Goal: Task Accomplishment & Management: Manage account settings

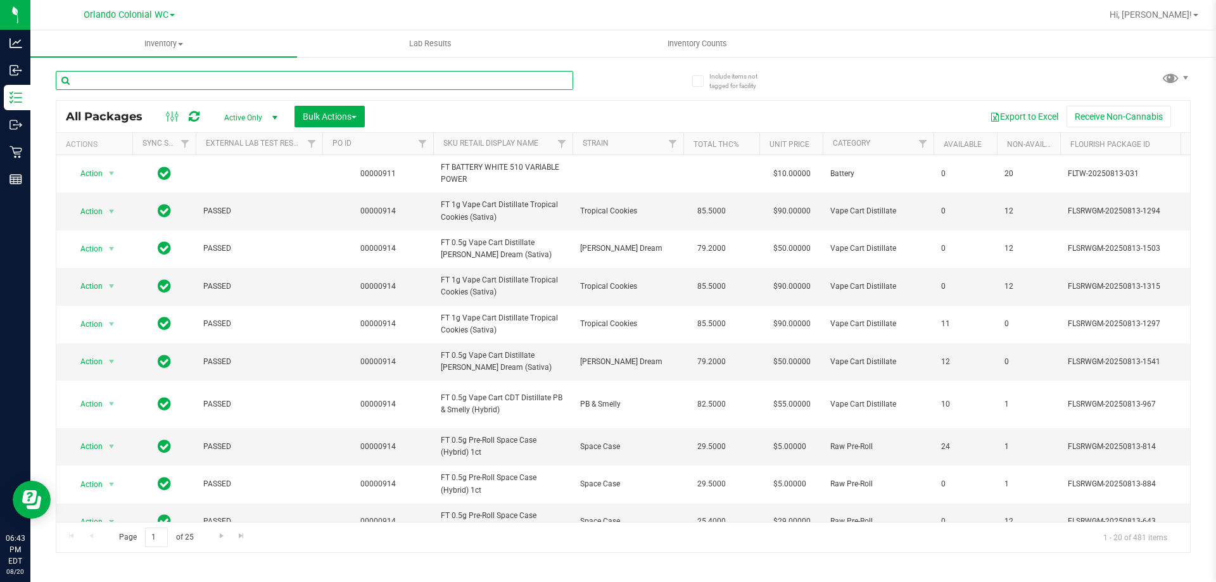
click at [246, 73] on input "text" at bounding box center [314, 80] width 517 height 19
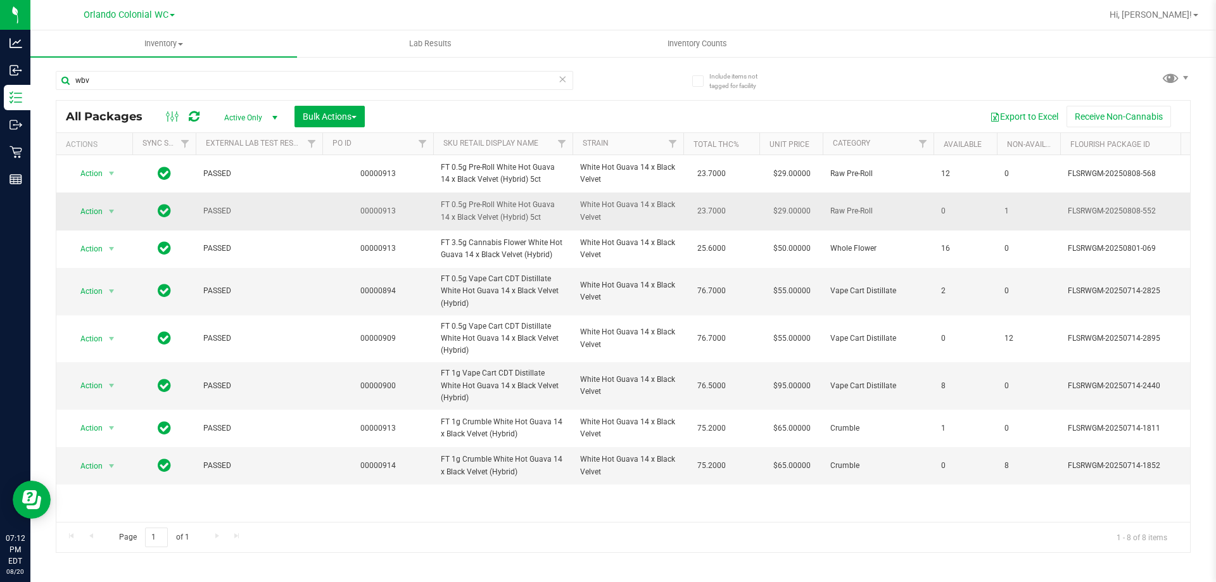
click at [496, 214] on span "FT 0.5g Pre-Roll White Hot Guava 14 x Black Velvet (Hybrid) 5ct" at bounding box center [503, 211] width 124 height 24
click at [497, 214] on span "FT 0.5g Pre-Roll White Hot Guava 14 x Black Velvet (Hybrid) 5ct" at bounding box center [503, 211] width 124 height 24
click at [503, 212] on span "FT 0.5g Pre-Roll White Hot Guava 14 x Black Velvet (Hybrid) 5ct" at bounding box center [503, 211] width 124 height 24
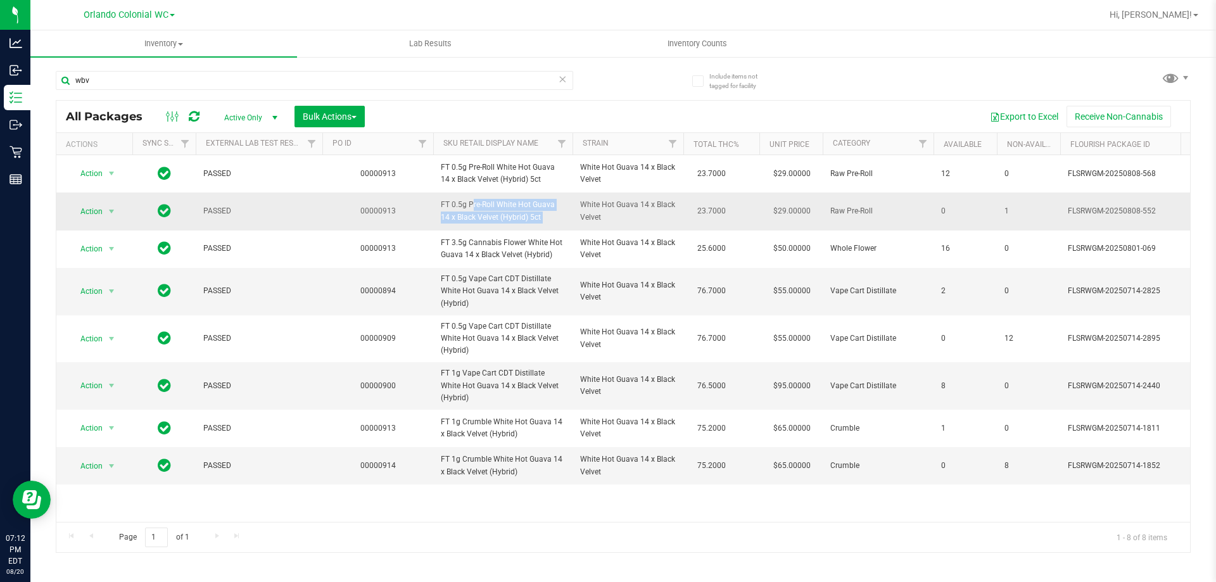
click at [503, 212] on span "FT 0.5g Pre-Roll White Hot Guava 14 x Black Velvet (Hybrid) 5ct" at bounding box center [503, 211] width 124 height 24
copy tr "FT 0.5g Pre-Roll White Hot Guava 14 x Black Velvet (Hybrid) 5ct"
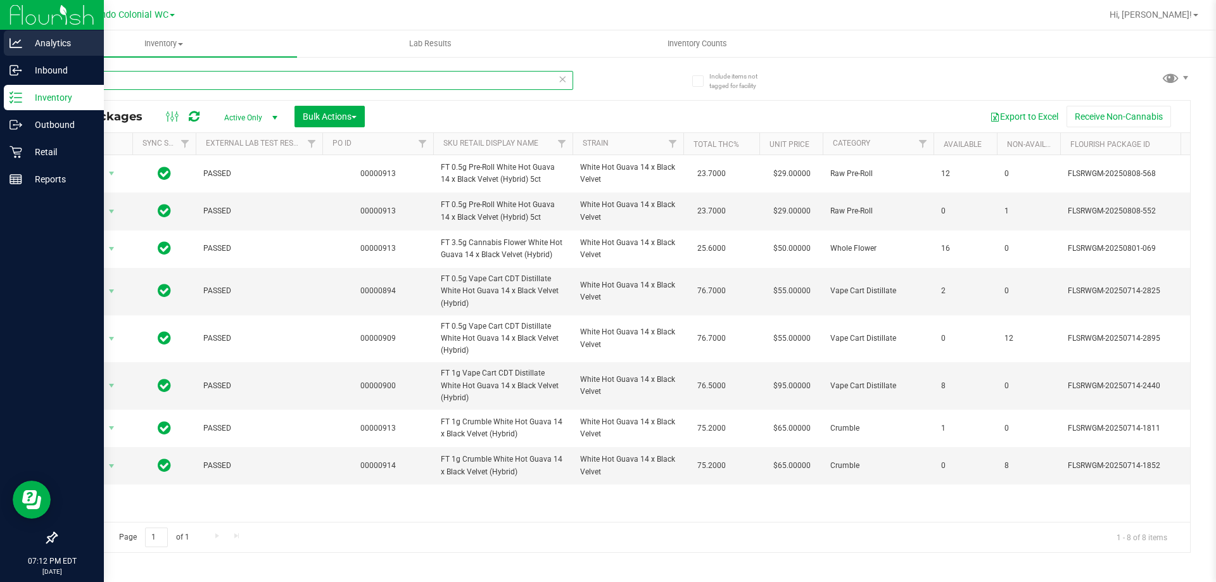
drag, startPoint x: 153, startPoint y: 83, endPoint x: 53, endPoint y: 56, distance: 104.1
click at [0, 61] on div "Analytics Inbound Inventory Outbound Retail Reports 07:12 PM EDT 08/20/2025 08/…" at bounding box center [608, 291] width 1216 height 582
paste input "FT 0.5g Pre-Roll White Hot Guava 14 x Black Velvet (Hybrid) 5ct"
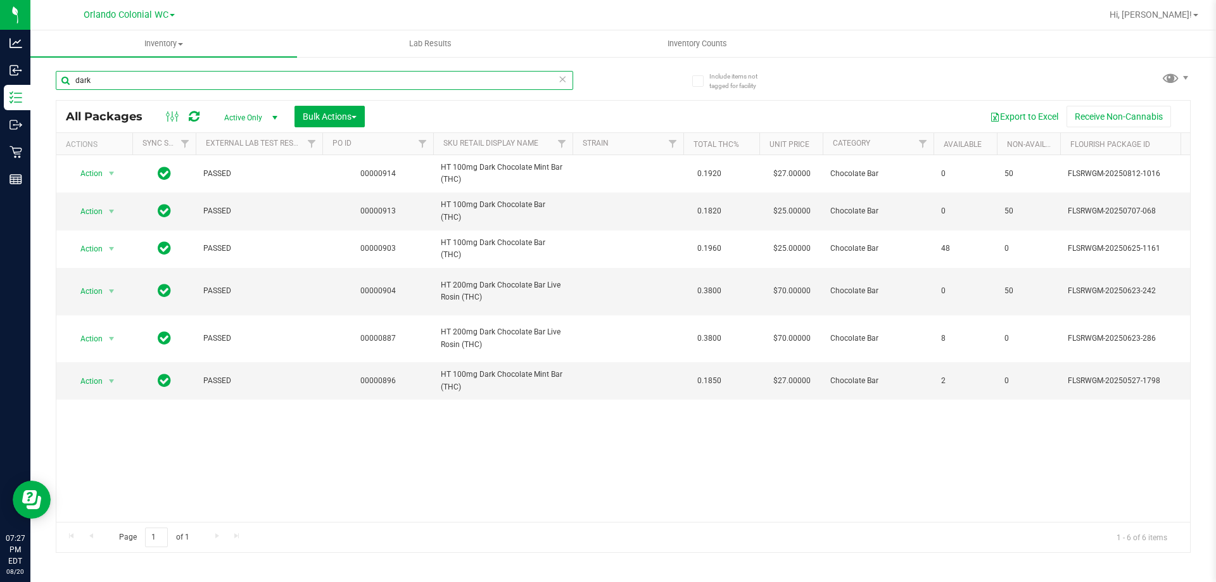
drag, startPoint x: 194, startPoint y: 75, endPoint x: 0, endPoint y: -16, distance: 214.7
click at [0, 0] on html "Analytics Inbound Inventory Outbound Retail Reports 07:27 PM EDT 08/20/2025 08/…" at bounding box center [608, 291] width 1216 height 582
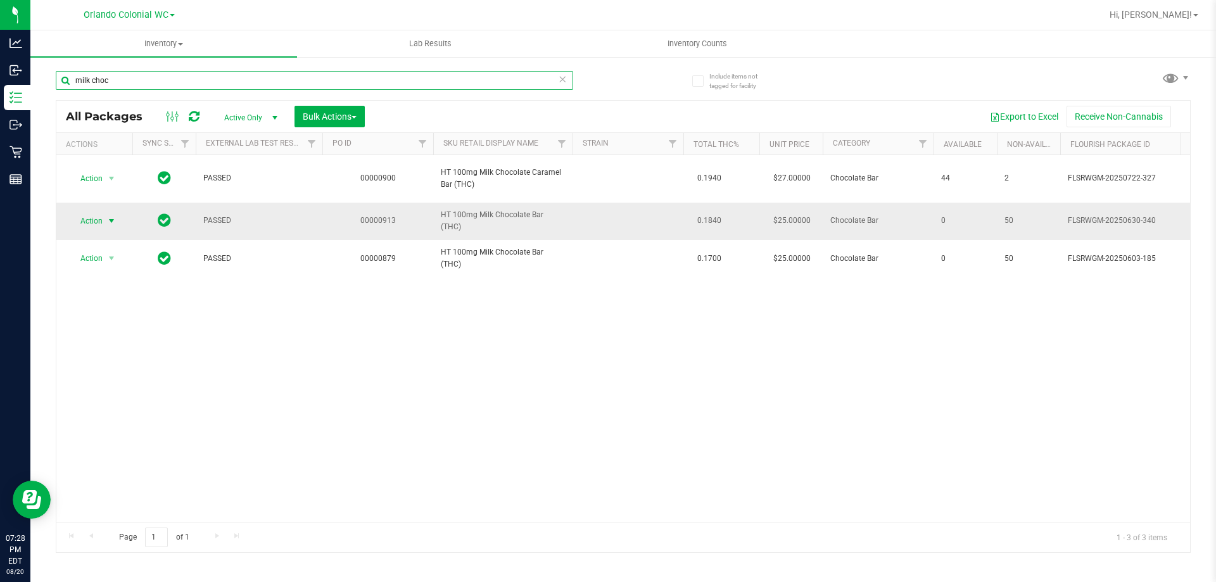
type input "milk choc"
click at [106, 222] on span "select" at bounding box center [111, 221] width 10 height 10
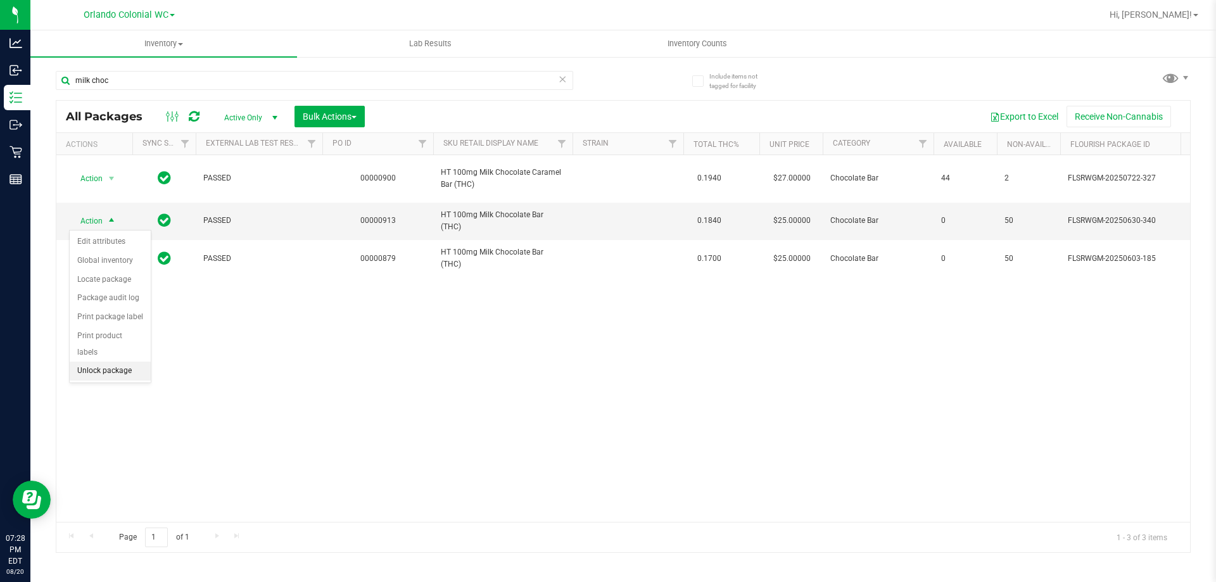
click at [136, 362] on li "Unlock package" at bounding box center [110, 371] width 81 height 19
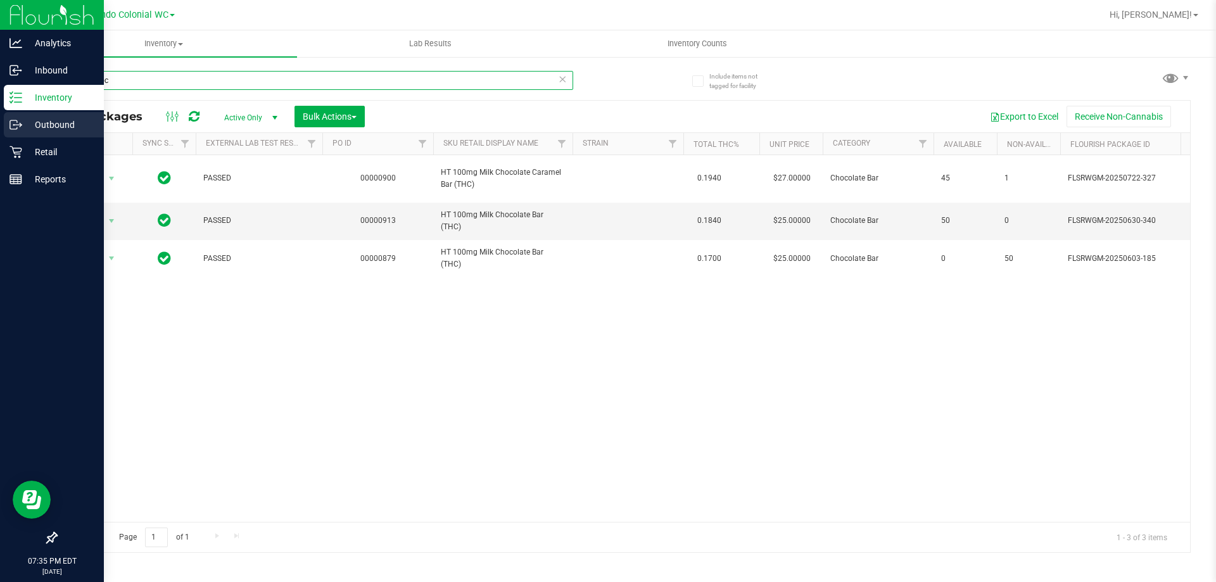
drag, startPoint x: 243, startPoint y: 78, endPoint x: 0, endPoint y: 123, distance: 246.6
click at [0, 125] on div "Analytics Inbound Inventory Outbound Retail Reports 07:35 PM EDT 08/20/2025 08/…" at bounding box center [608, 291] width 1216 height 582
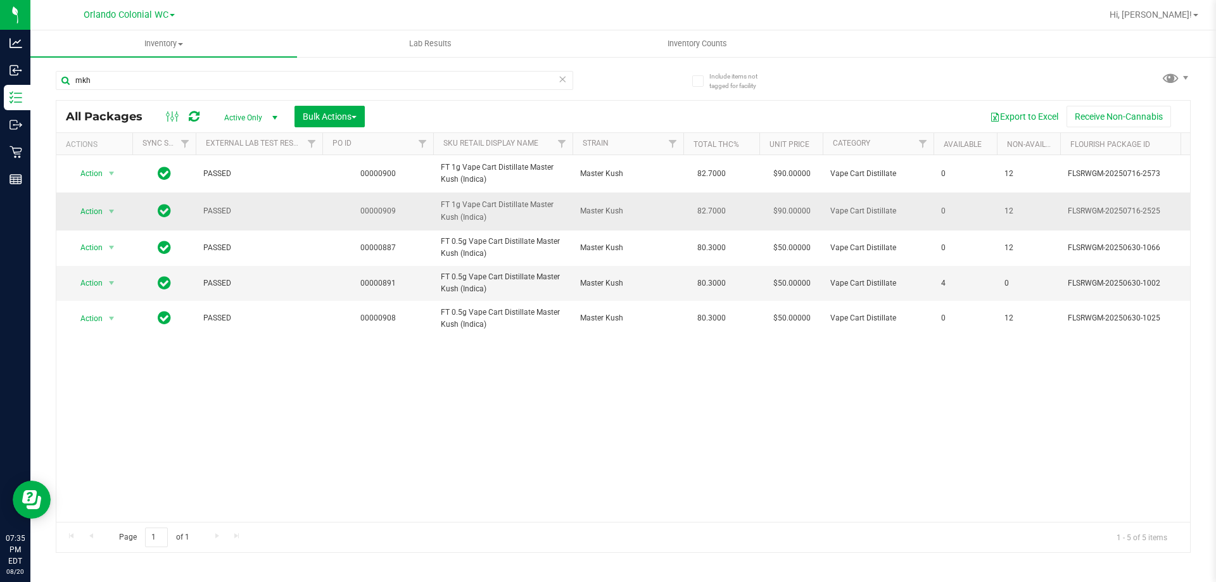
click at [503, 213] on span "FT 1g Vape Cart Distillate Master Kush (Indica)" at bounding box center [503, 211] width 124 height 24
copy tr "FT 1g Vape Cart Distillate Master Kush (Indica)"
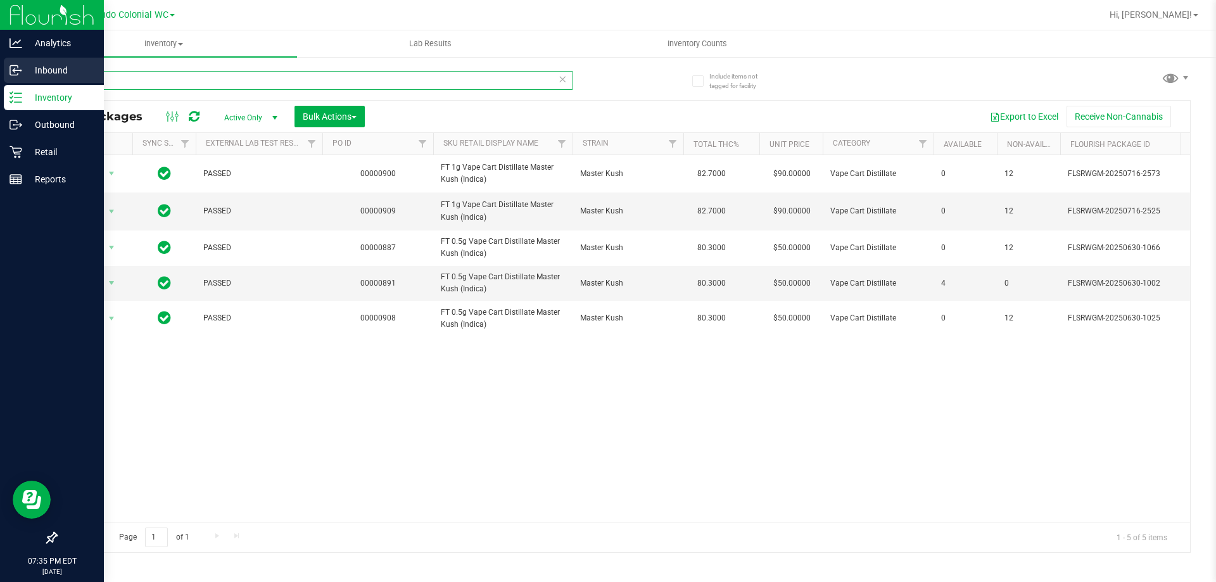
drag, startPoint x: 152, startPoint y: 83, endPoint x: 0, endPoint y: 73, distance: 152.3
click at [0, 73] on div "Analytics Inbound Inventory Outbound Retail Reports 07:35 PM EDT 08/20/2025 08/…" at bounding box center [608, 291] width 1216 height 582
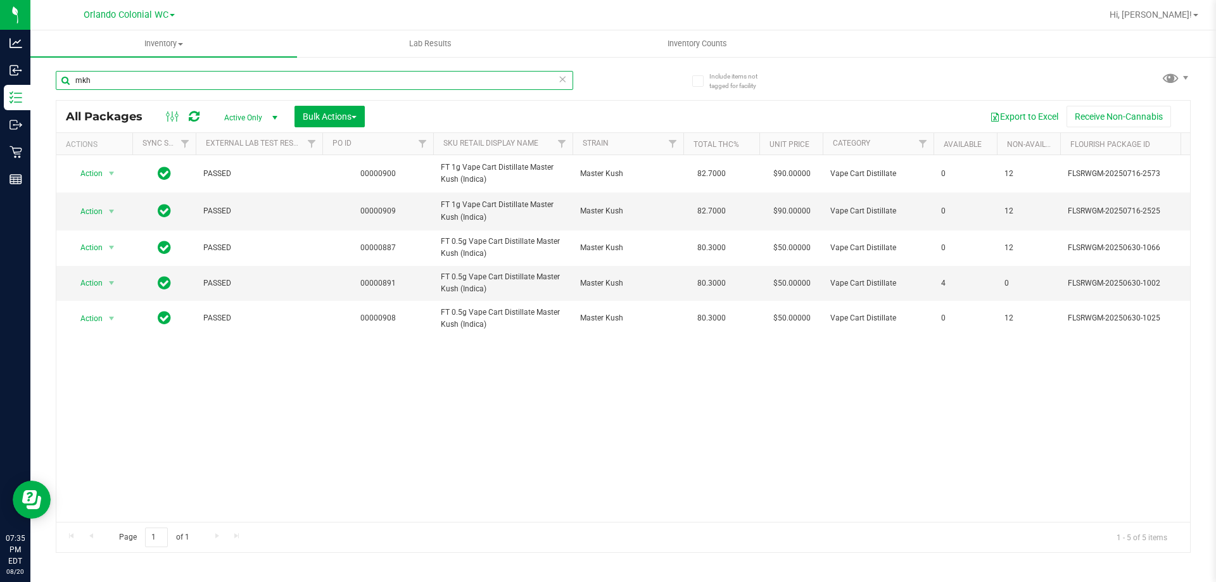
paste input "FT 1g Vape Cart Distillate Master Kush (Indica)"
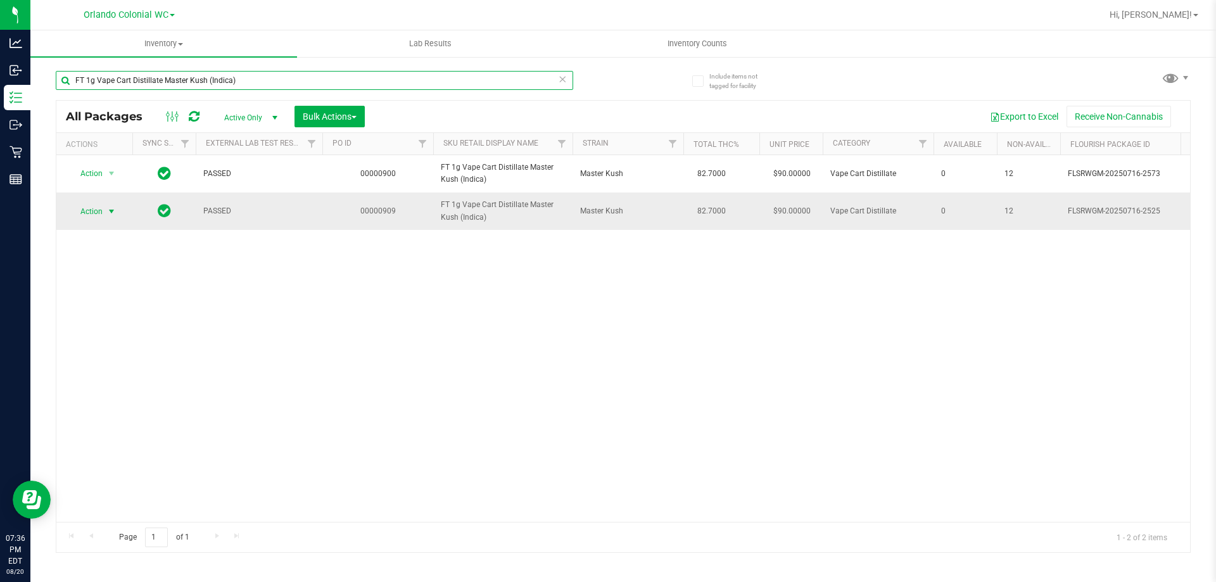
type input "FT 1g Vape Cart Distillate Master Kush (Indica)"
click at [108, 211] on span "select" at bounding box center [111, 211] width 10 height 10
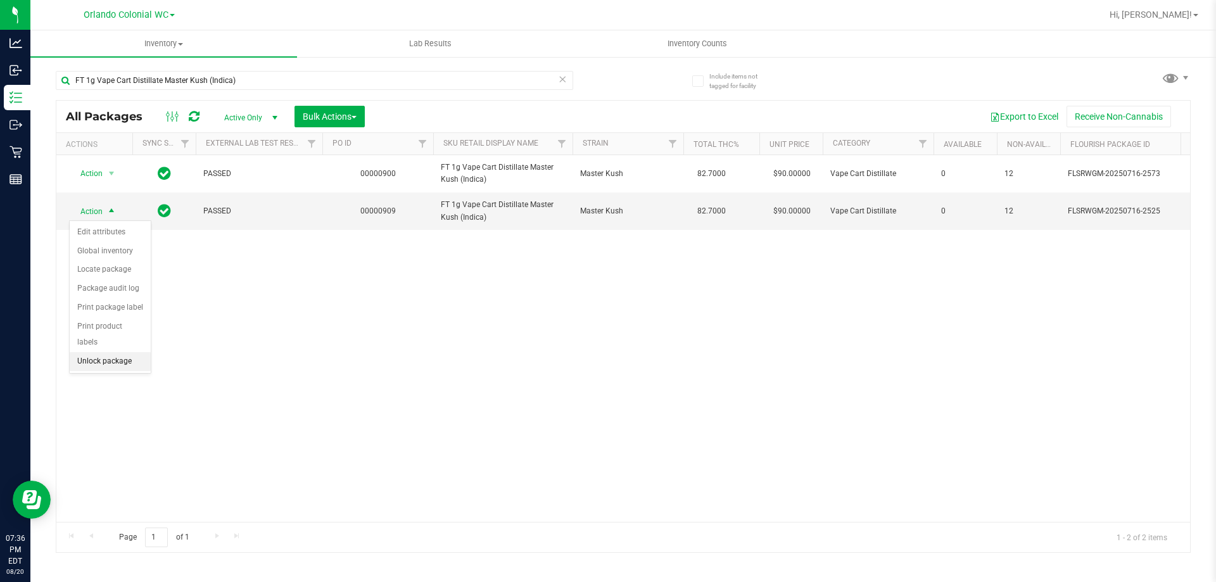
click at [125, 352] on li "Unlock package" at bounding box center [110, 361] width 81 height 19
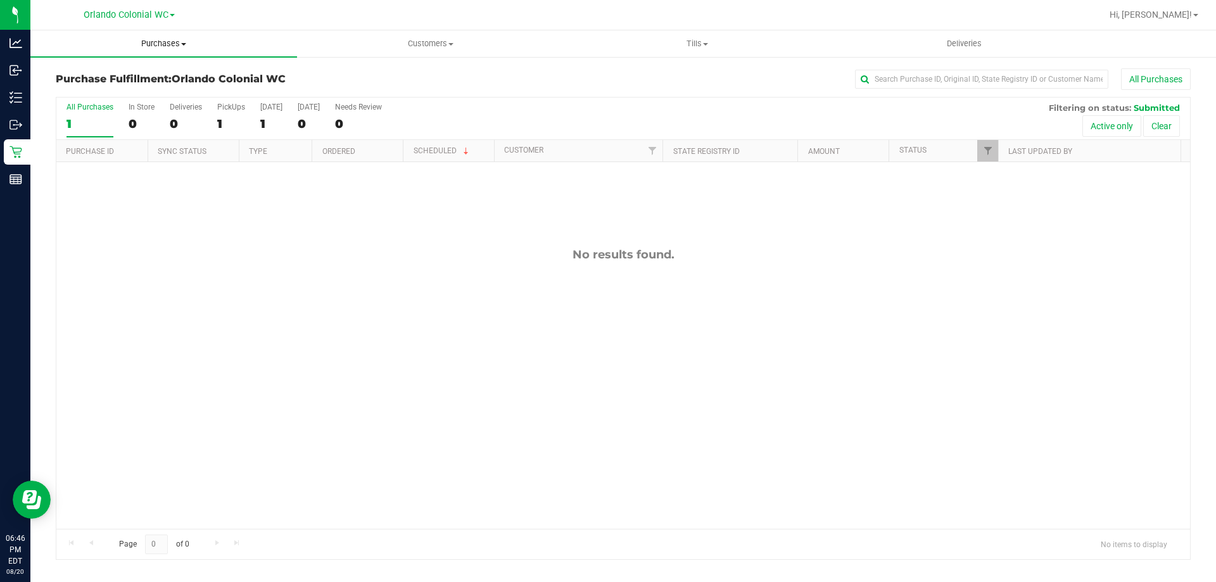
click at [149, 52] on uib-tab-heading "Purchases Summary of purchases Fulfillment All purchases" at bounding box center [163, 43] width 267 height 27
click at [73, 93] on span "Fulfillment" at bounding box center [69, 91] width 79 height 11
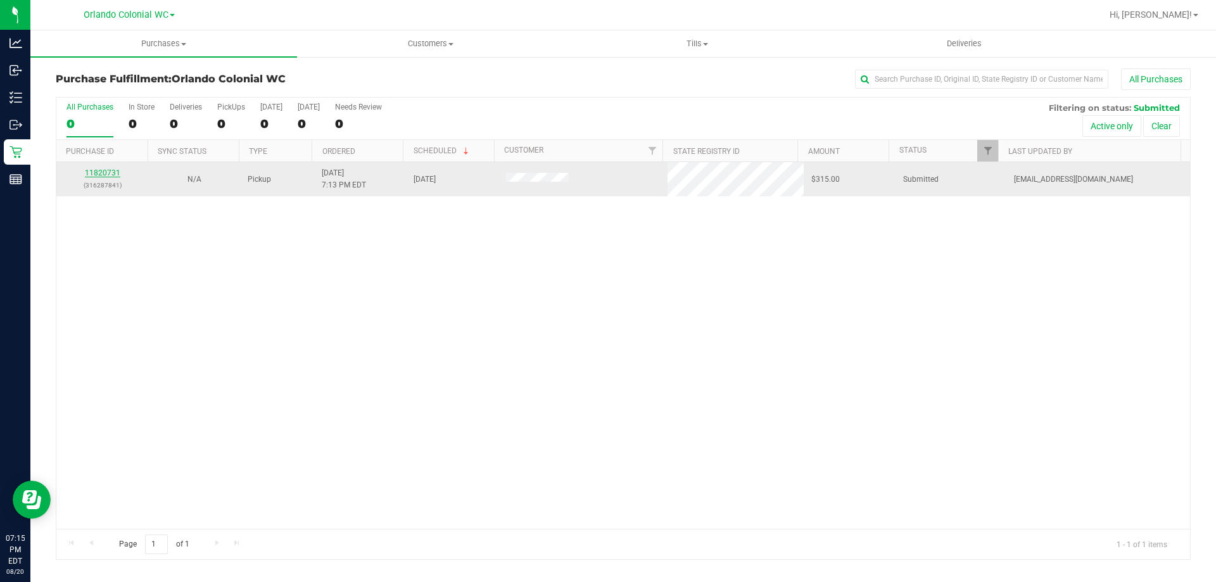
click at [111, 174] on link "11820731" at bounding box center [102, 172] width 35 height 9
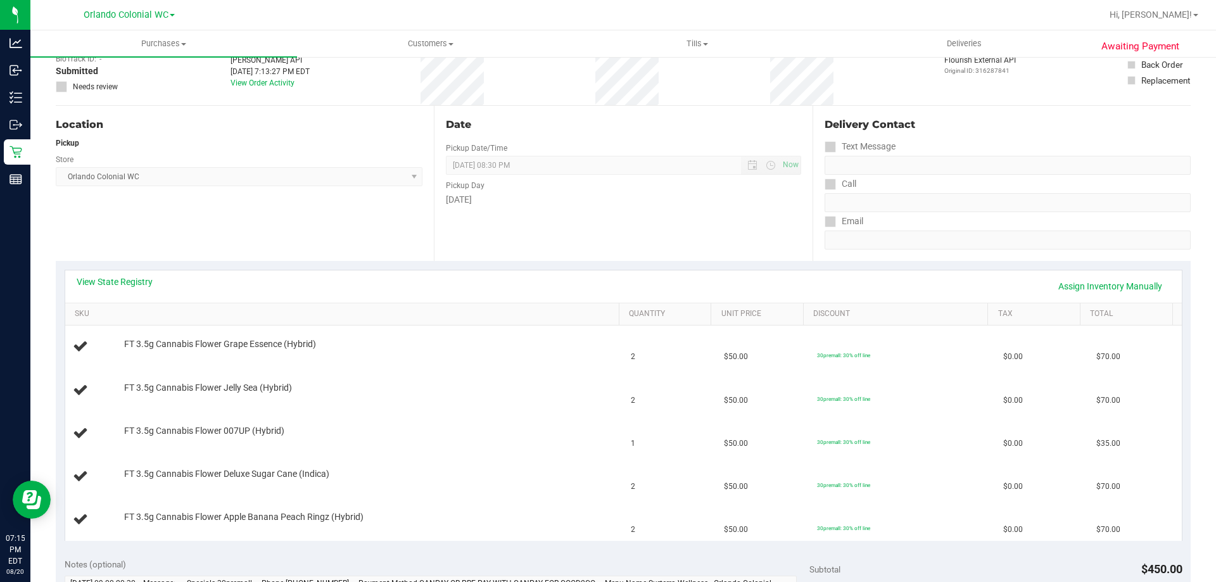
scroll to position [190, 0]
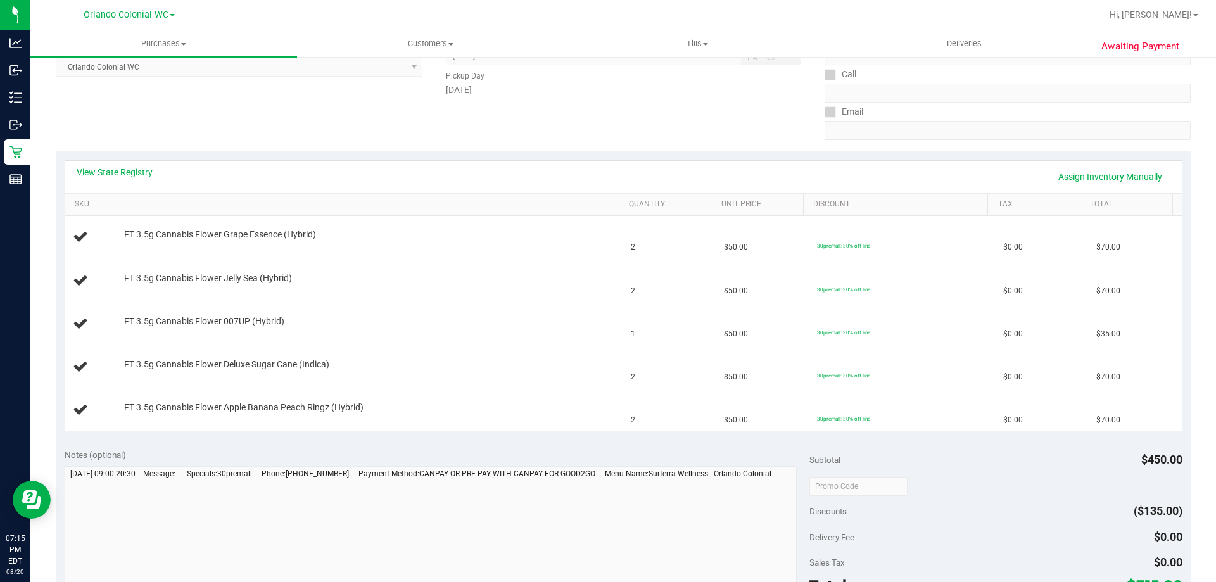
click at [92, 164] on div "View State Registry Assign Inventory Manually" at bounding box center [623, 177] width 1116 height 32
click at [96, 170] on link "View State Registry" at bounding box center [115, 172] width 76 height 13
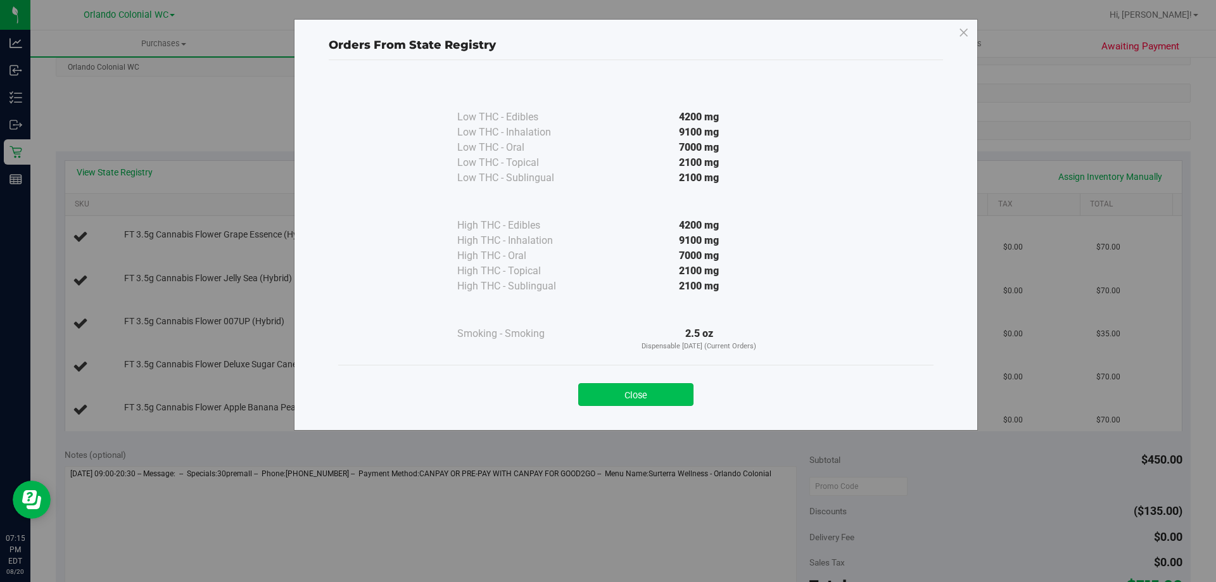
click at [645, 390] on button "Close" at bounding box center [635, 394] width 115 height 23
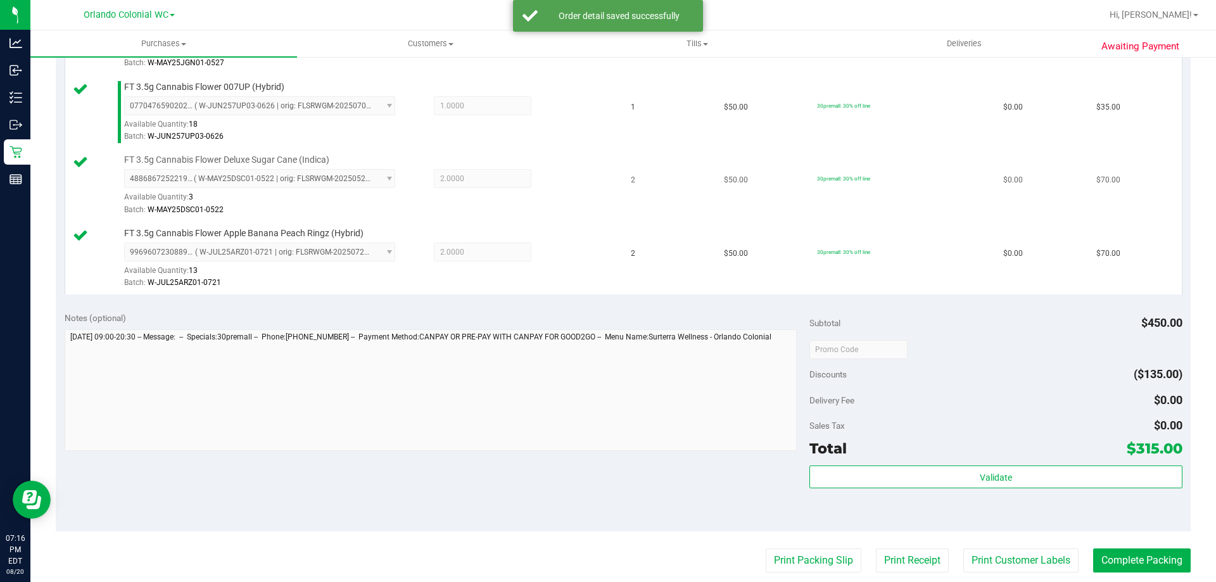
scroll to position [570, 0]
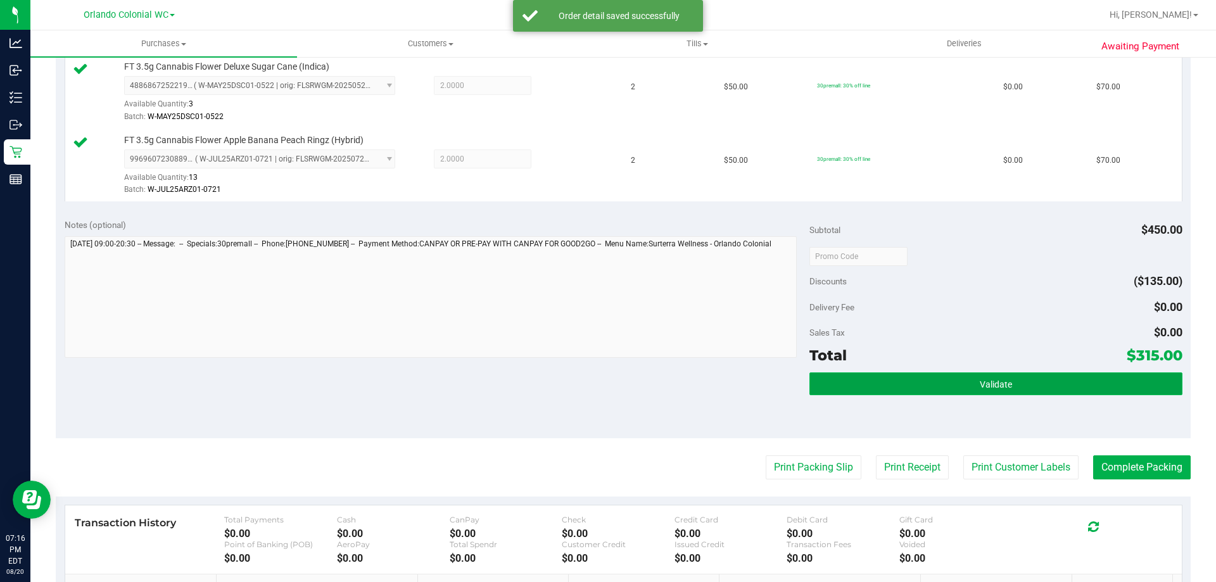
click at [949, 382] on button "Validate" at bounding box center [995, 383] width 372 height 23
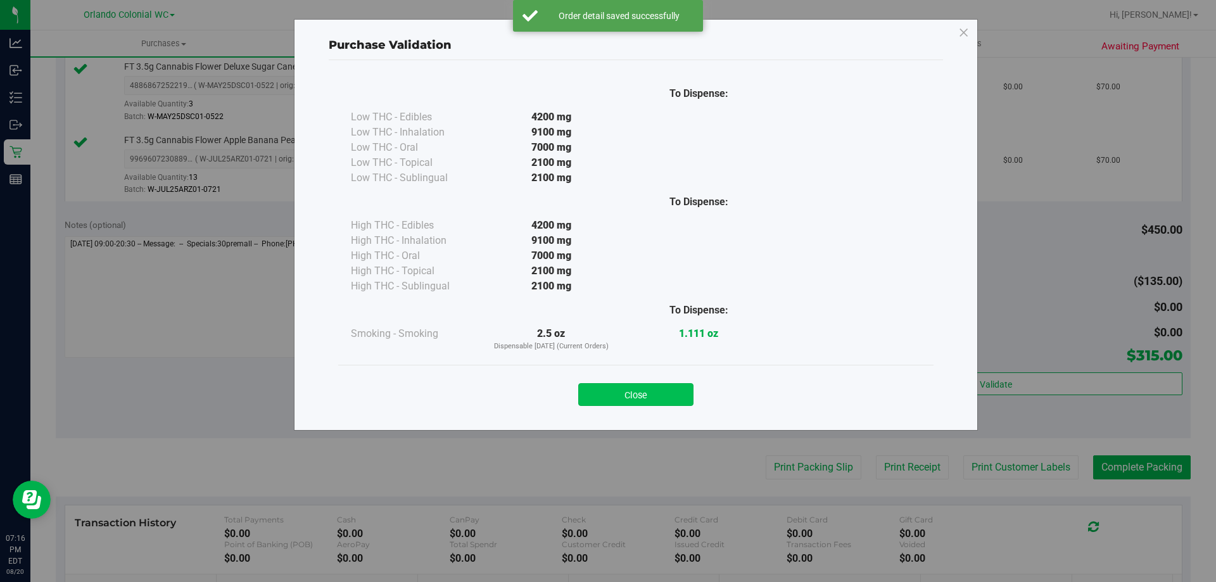
click at [685, 401] on div "Close" at bounding box center [635, 390] width 595 height 51
click at [684, 391] on button "Close" at bounding box center [635, 394] width 115 height 23
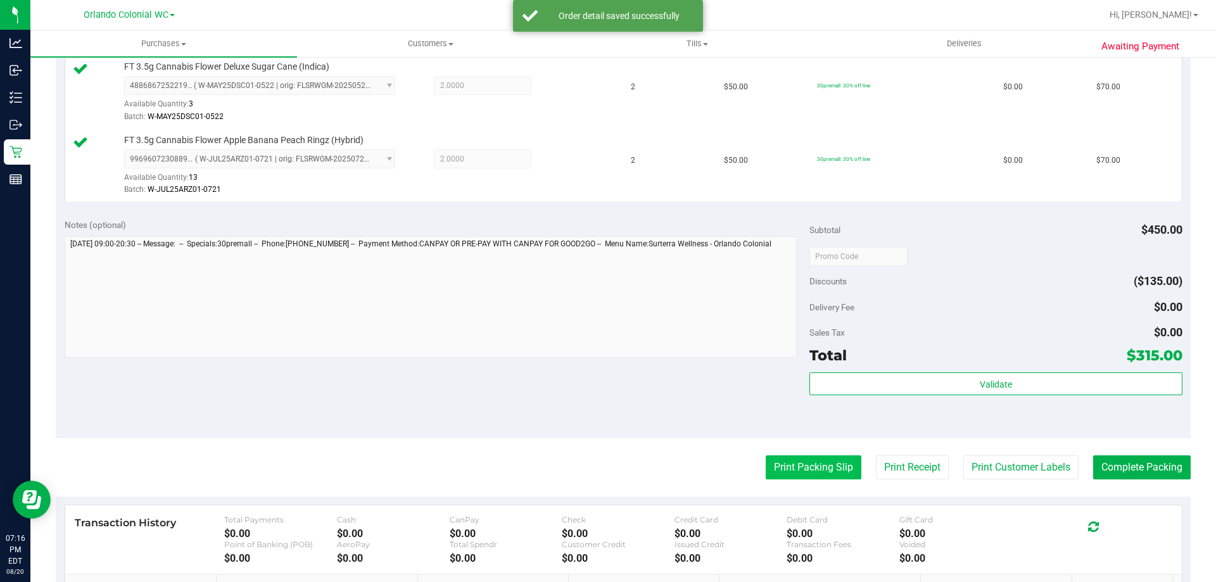
click at [798, 476] on button "Print Packing Slip" at bounding box center [814, 467] width 96 height 24
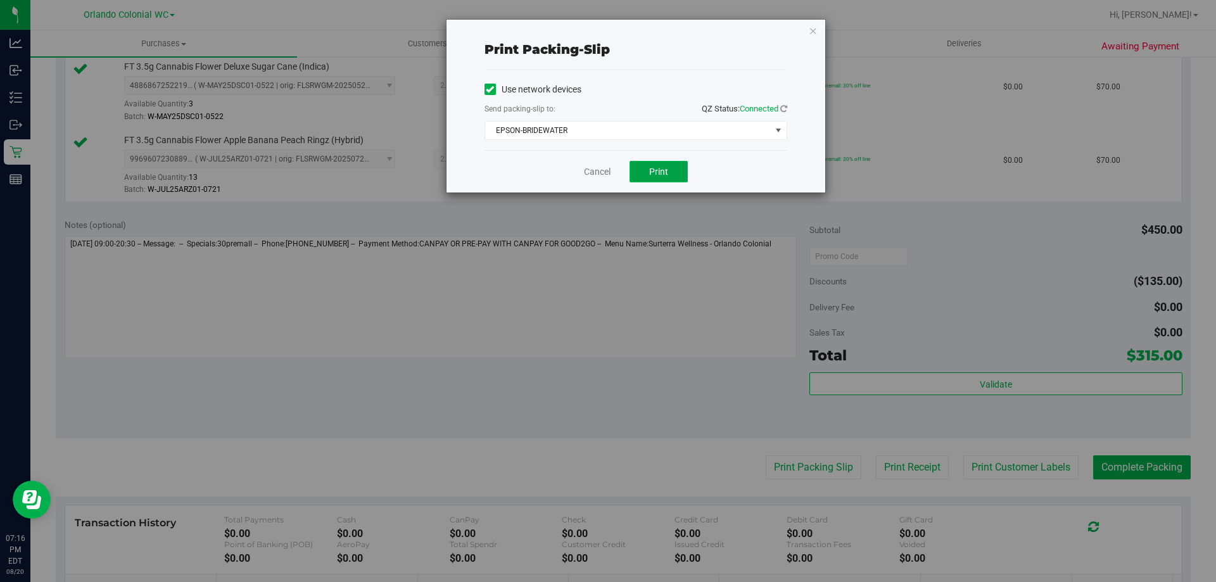
click at [638, 169] on button "Print" at bounding box center [658, 172] width 58 height 22
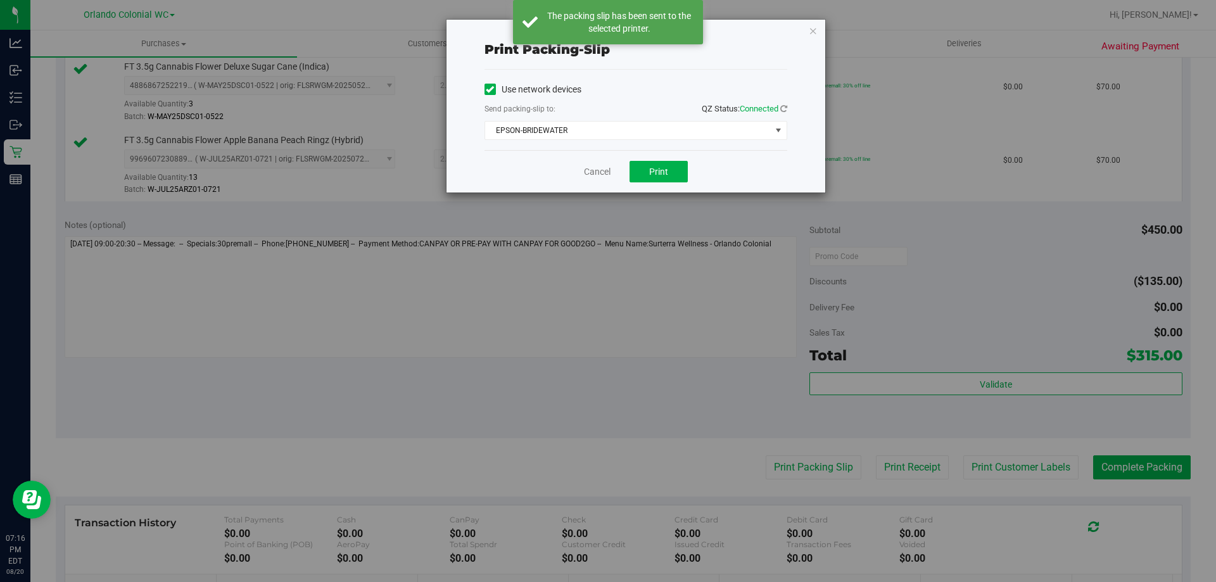
drag, startPoint x: 816, startPoint y: 30, endPoint x: 1101, endPoint y: 422, distance: 484.4
click at [816, 30] on icon "button" at bounding box center [813, 30] width 9 height 15
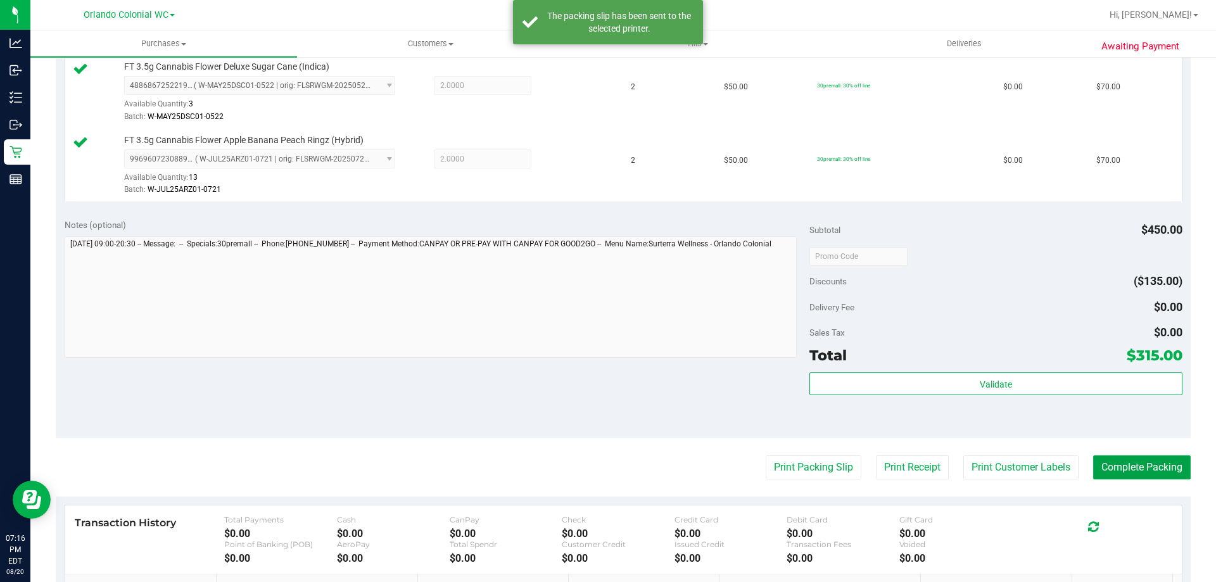
click at [1118, 463] on button "Complete Packing" at bounding box center [1142, 467] width 98 height 24
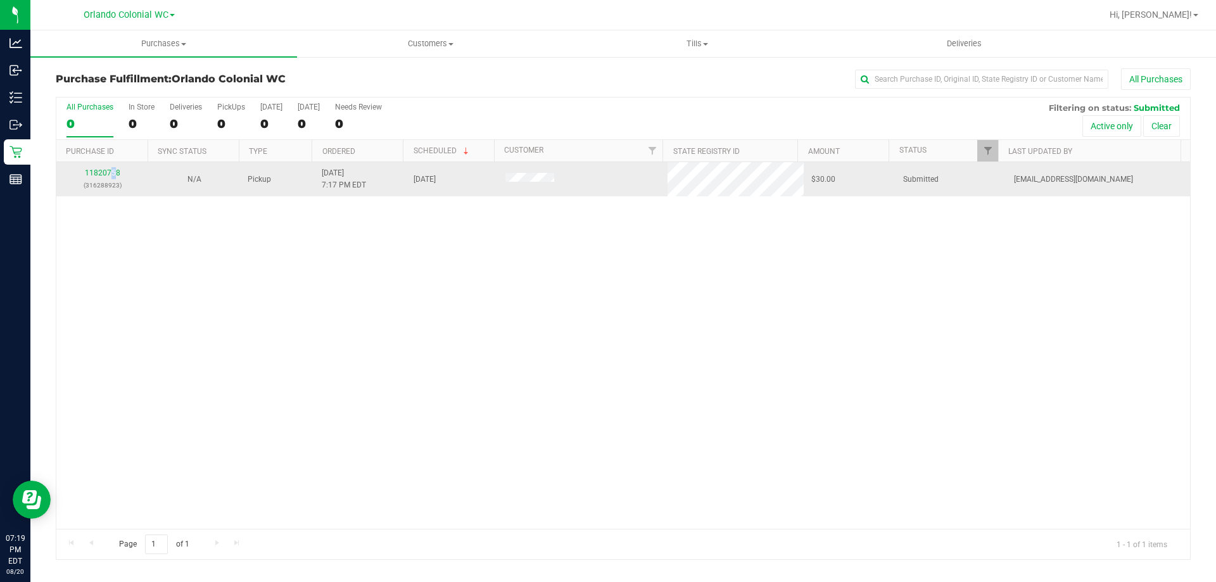
click at [113, 165] on td "11820758 (316288923)" at bounding box center [102, 179] width 92 height 34
click at [113, 167] on div "11820758 (316288923)" at bounding box center [102, 179] width 77 height 24
click at [110, 170] on link "11820758" at bounding box center [102, 172] width 35 height 9
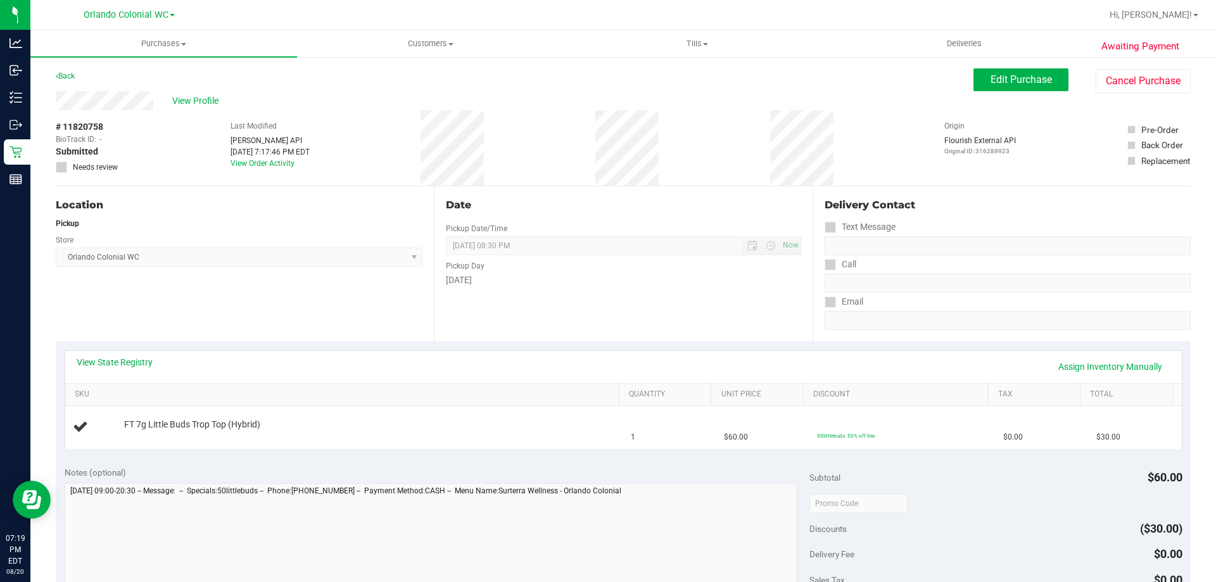
click at [75, 83] on div "Back" at bounding box center [65, 75] width 19 height 15
click at [77, 82] on div "Back Edit Purchase Cancel Purchase" at bounding box center [623, 79] width 1135 height 23
click at [71, 75] on link "Back" at bounding box center [65, 76] width 19 height 9
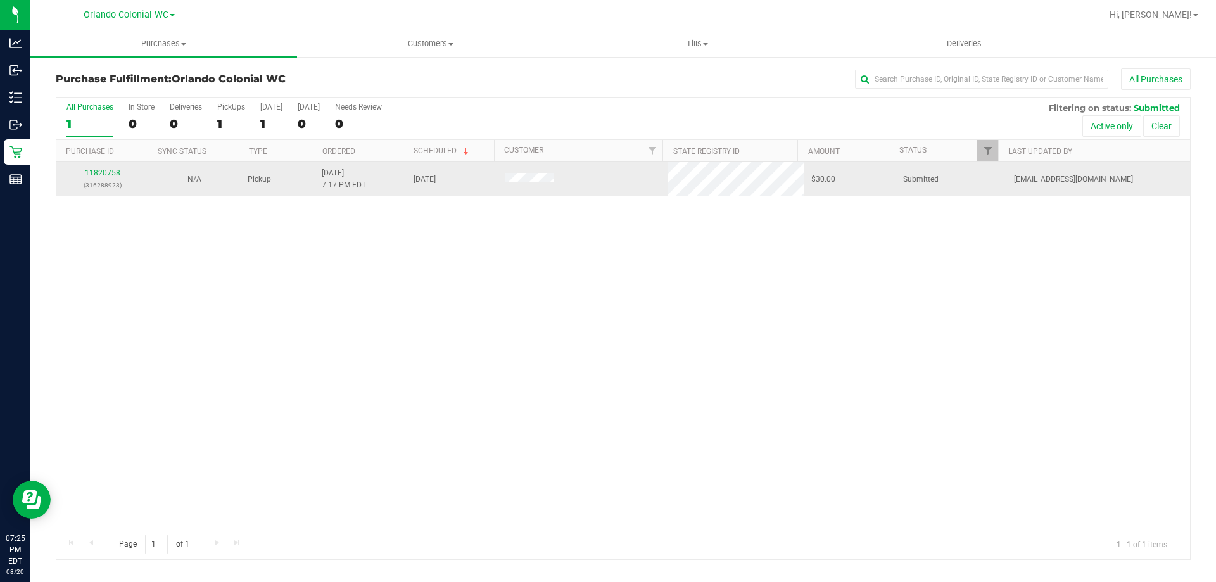
click at [106, 175] on link "11820758" at bounding box center [102, 172] width 35 height 9
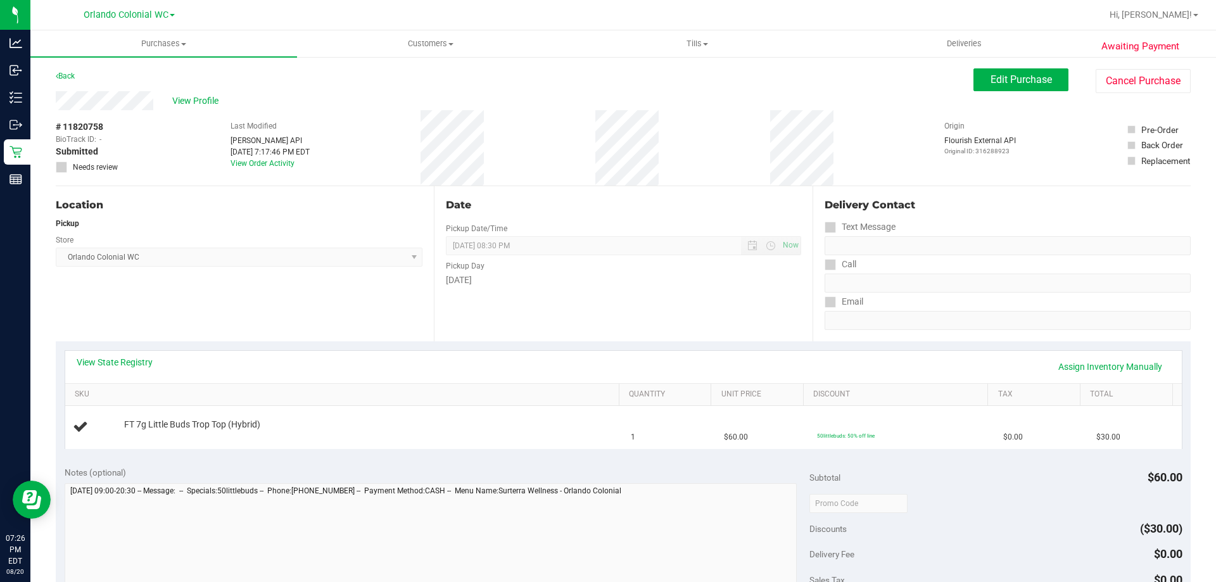
click at [636, 306] on div "Date Pickup Date/Time 08/20/2025 Now 08/20/2025 08:30 PM Now Pickup Day Wednesd…" at bounding box center [623, 263] width 378 height 155
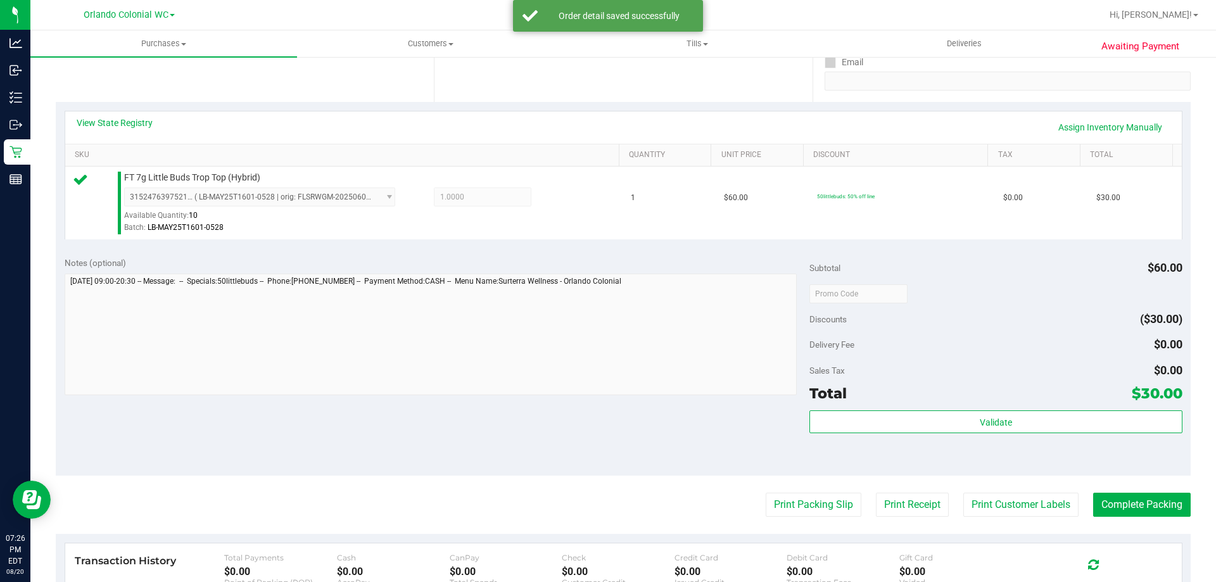
scroll to position [380, 0]
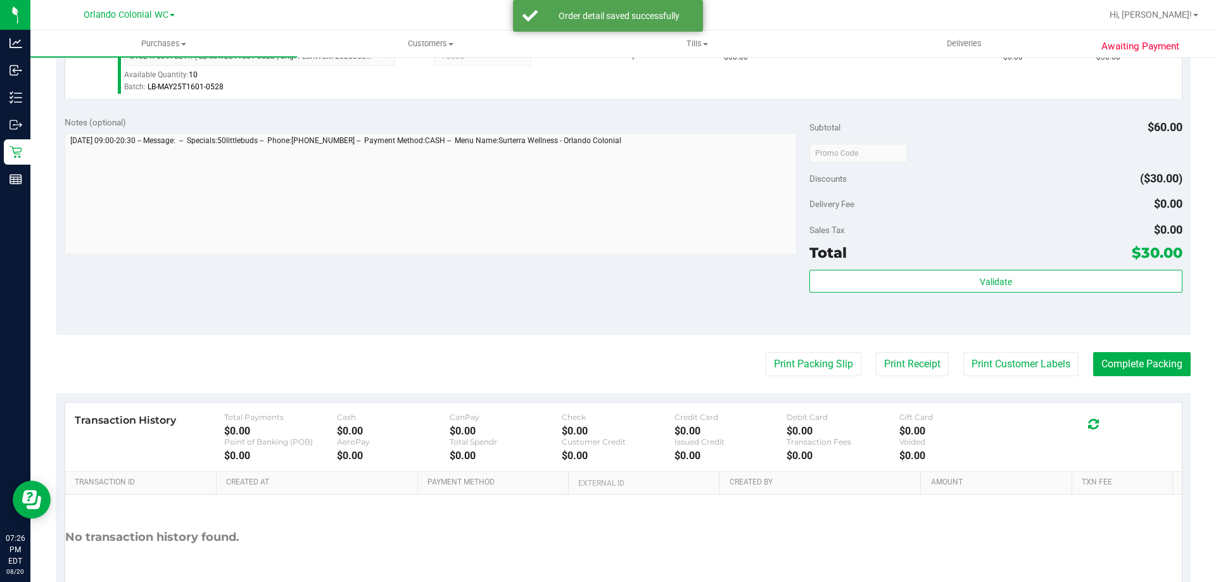
click at [940, 293] on div "Validate" at bounding box center [995, 282] width 372 height 24
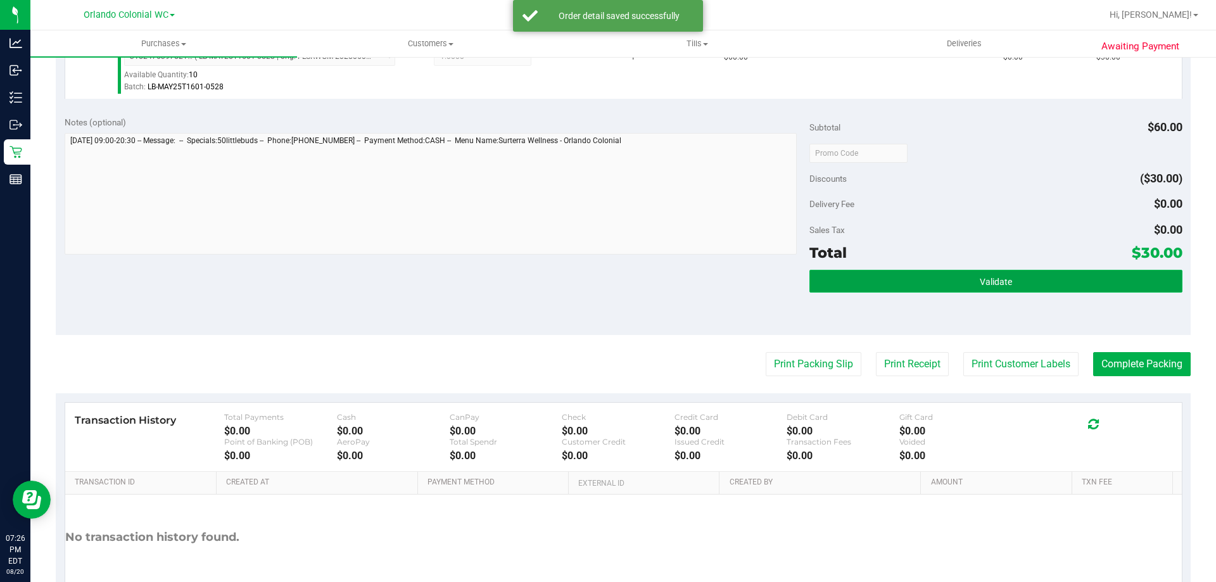
click at [948, 286] on button "Validate" at bounding box center [995, 281] width 372 height 23
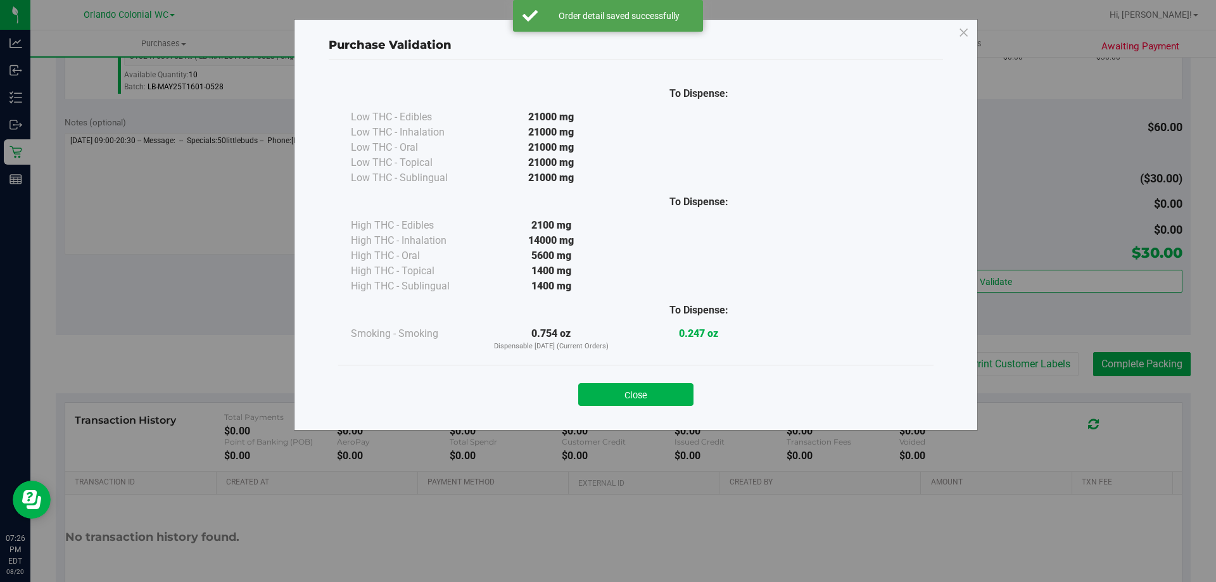
drag, startPoint x: 662, startPoint y: 398, endPoint x: 774, endPoint y: 399, distance: 111.4
click at [664, 399] on button "Close" at bounding box center [635, 394] width 115 height 23
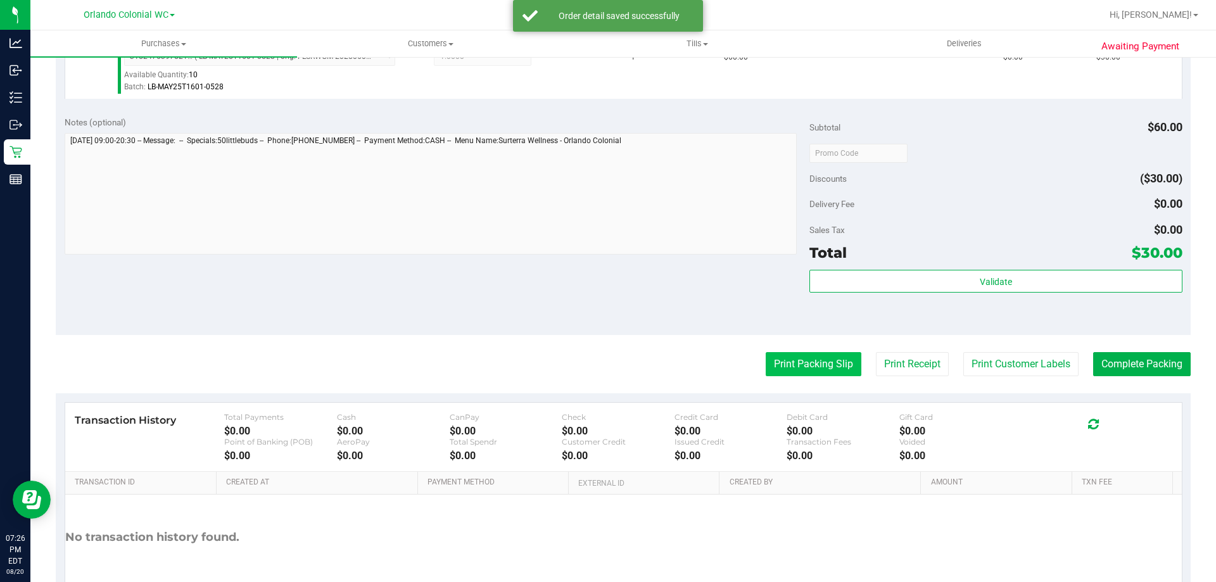
drag, startPoint x: 788, startPoint y: 379, endPoint x: 793, endPoint y: 364, distance: 16.0
click at [788, 370] on purchase-details "Back Edit Purchase Cancel Purchase View Profile # 11820758 BioTrack ID: - Submi…" at bounding box center [623, 159] width 1135 height 942
click at [793, 364] on button "Print Packing Slip" at bounding box center [814, 364] width 96 height 24
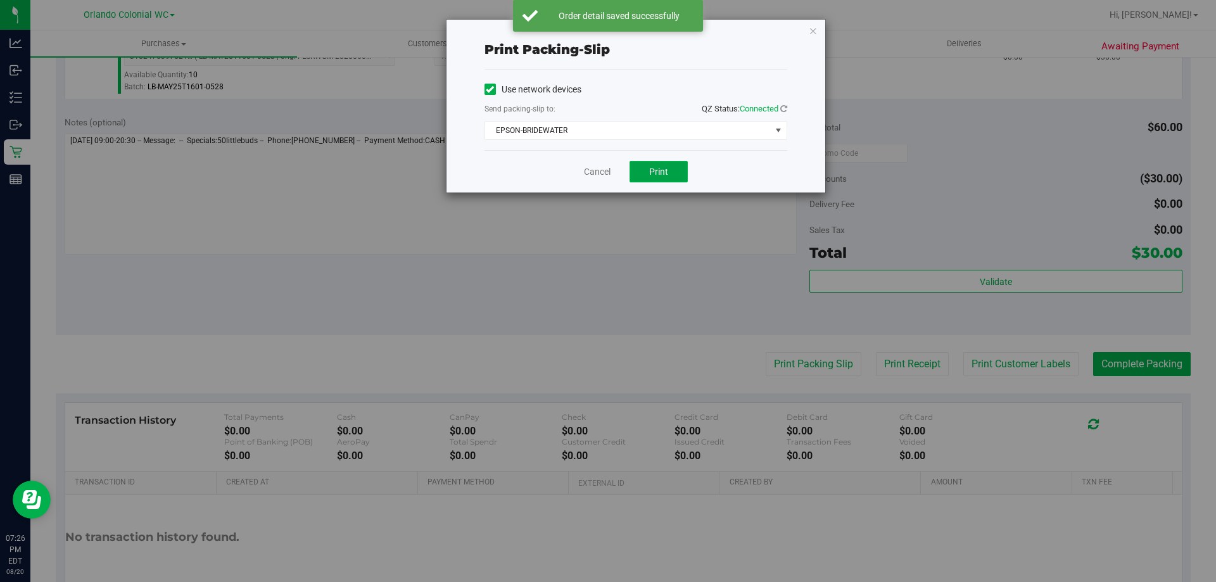
click at [665, 164] on button "Print" at bounding box center [658, 172] width 58 height 22
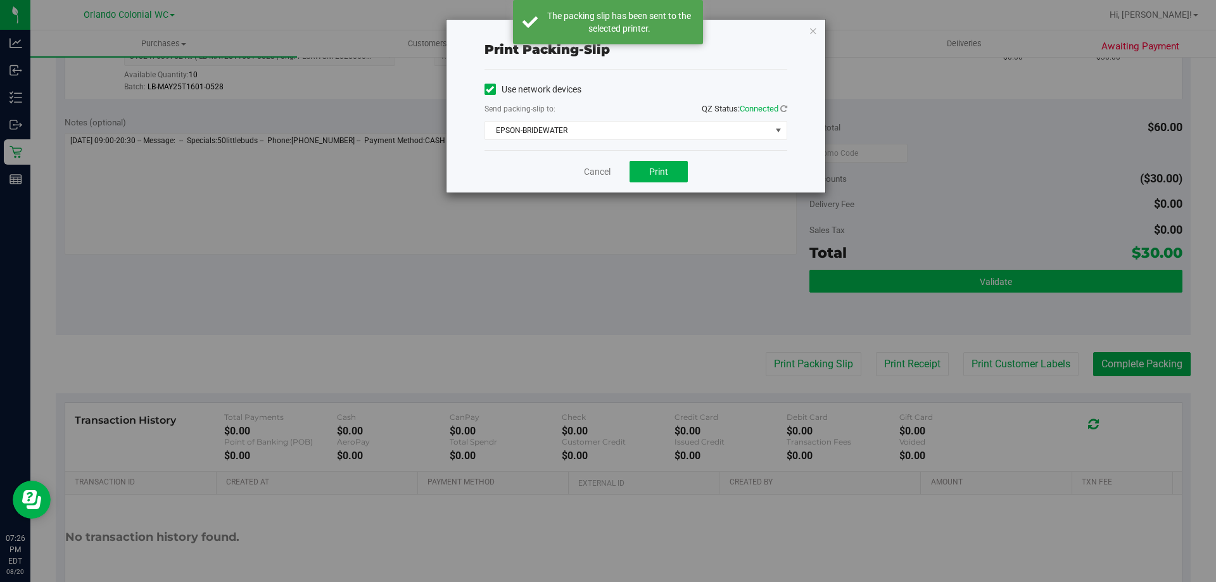
drag, startPoint x: 814, startPoint y: 33, endPoint x: 1062, endPoint y: 285, distance: 353.7
click at [814, 33] on icon "button" at bounding box center [813, 30] width 9 height 15
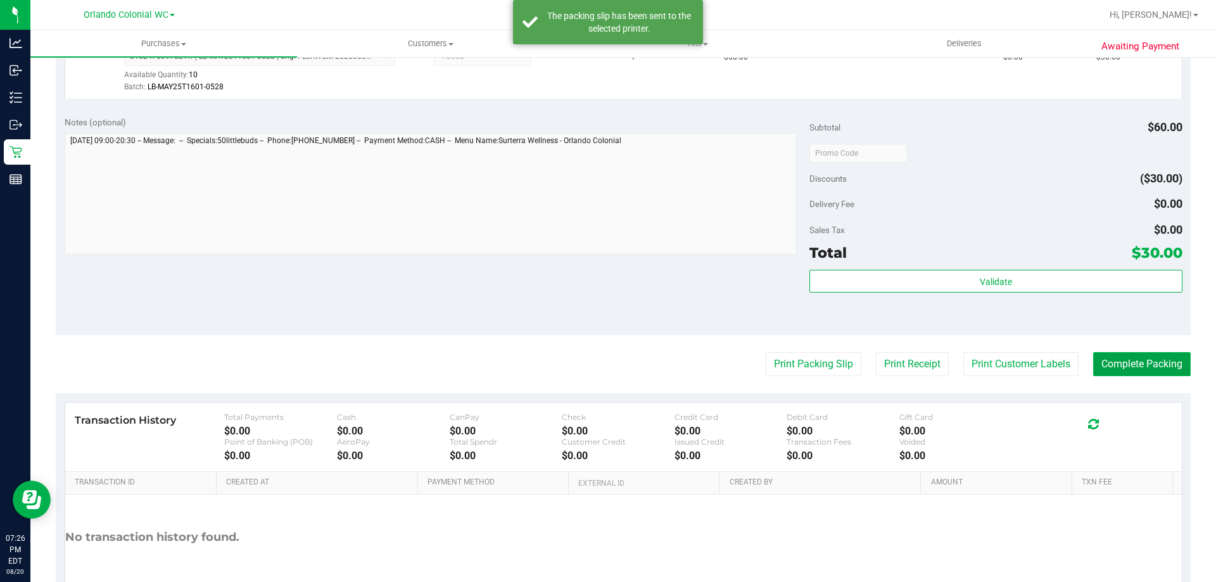
drag, startPoint x: 1121, startPoint y: 362, endPoint x: 1127, endPoint y: 363, distance: 6.5
click at [1121, 363] on button "Complete Packing" at bounding box center [1142, 364] width 98 height 24
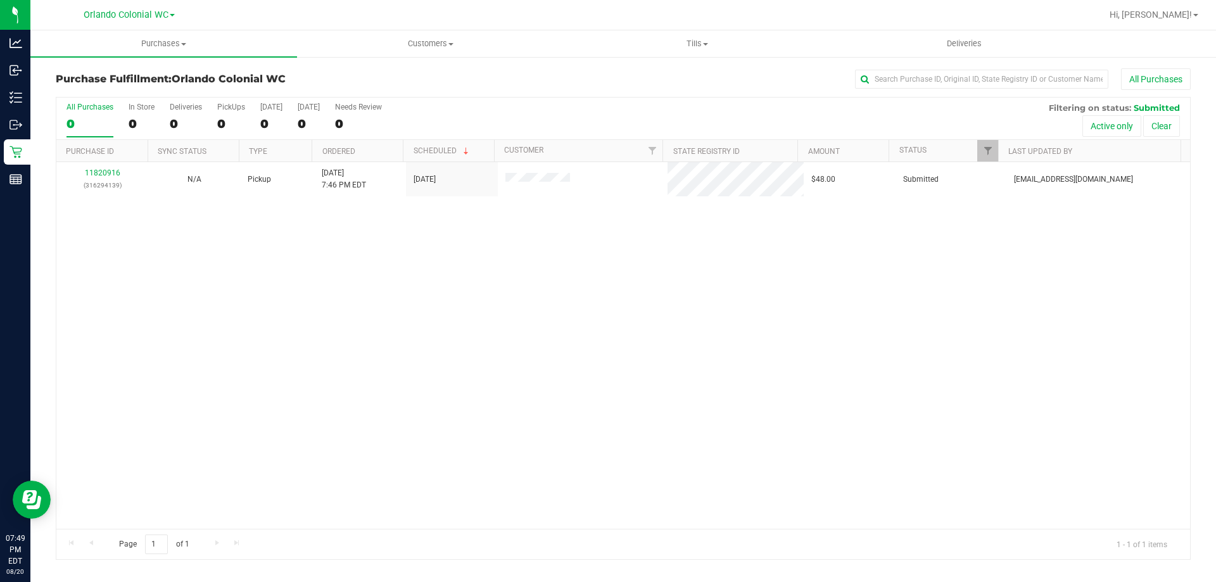
click at [355, 372] on div "11820916 (316294139) N/A Pickup 8/20/2025 7:46 PM EDT 8/20/2025 $48.00 Submitte…" at bounding box center [622, 345] width 1133 height 367
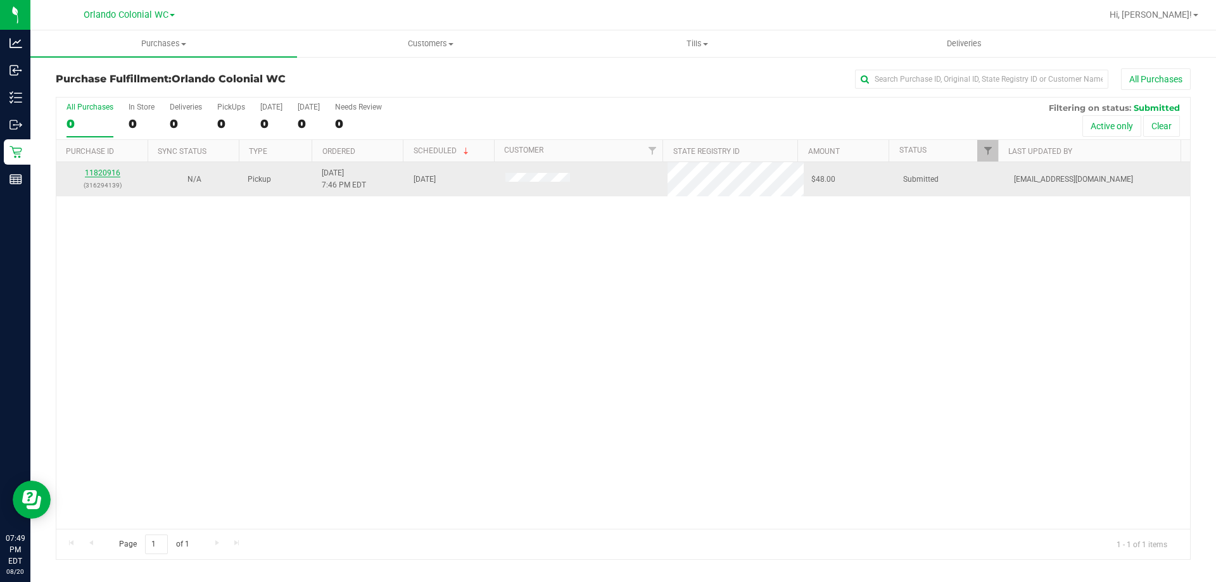
click at [110, 173] on link "11820916" at bounding box center [102, 172] width 35 height 9
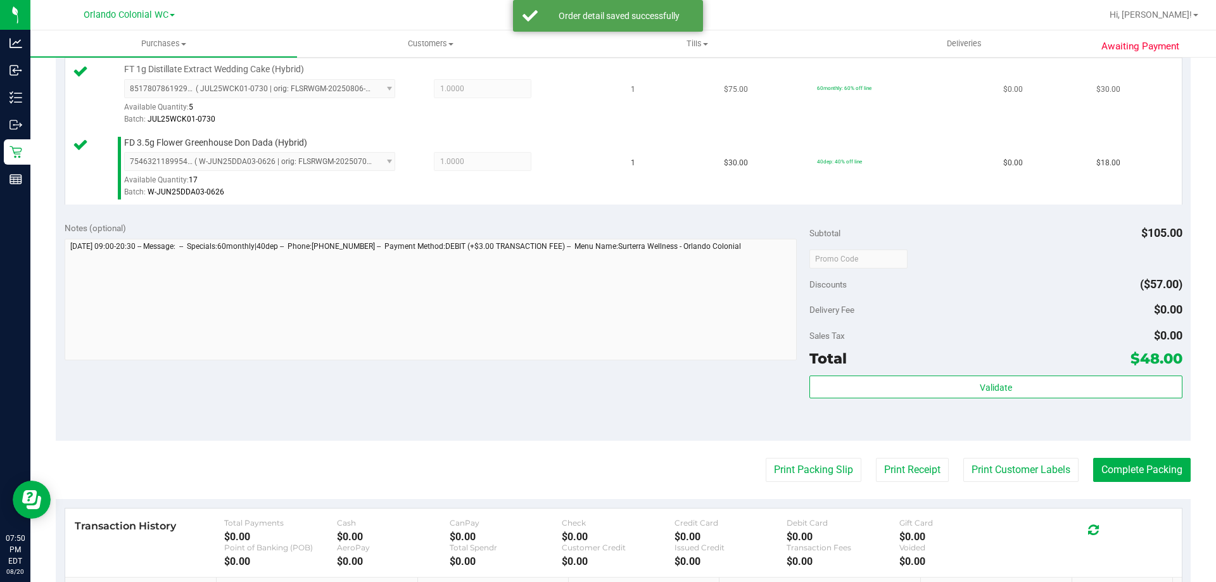
scroll to position [380, 0]
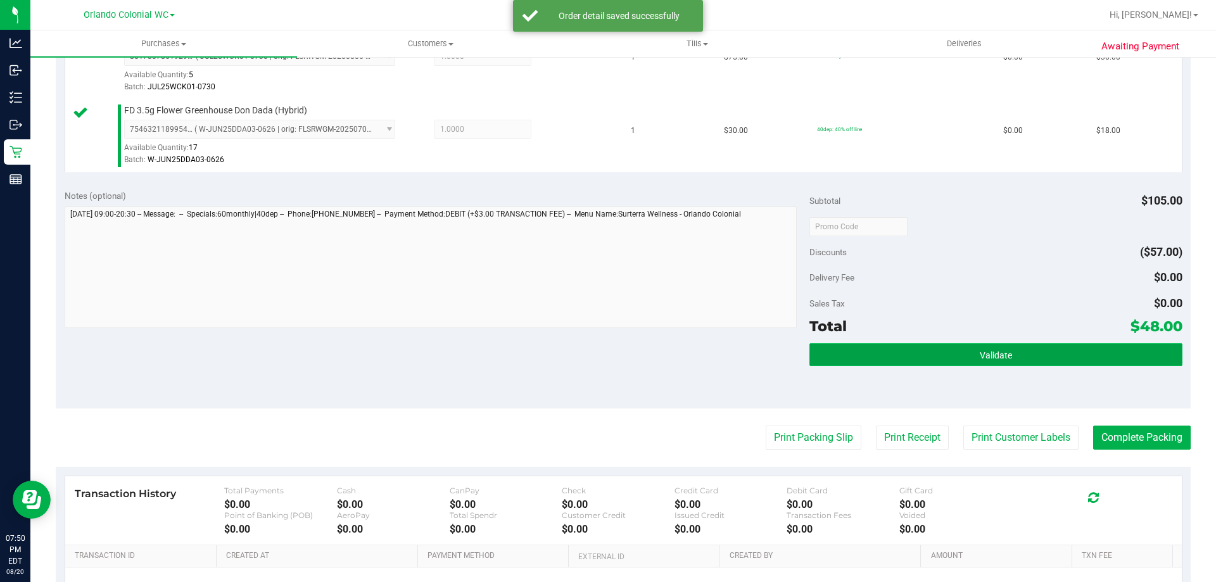
click at [950, 350] on button "Validate" at bounding box center [995, 354] width 372 height 23
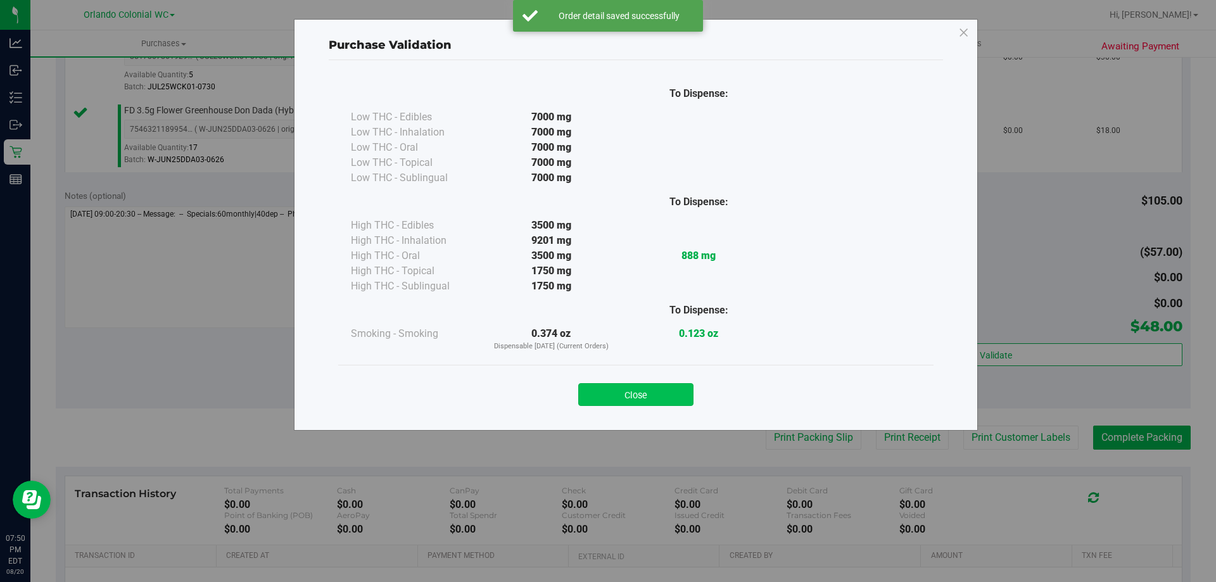
click at [660, 400] on button "Close" at bounding box center [635, 394] width 115 height 23
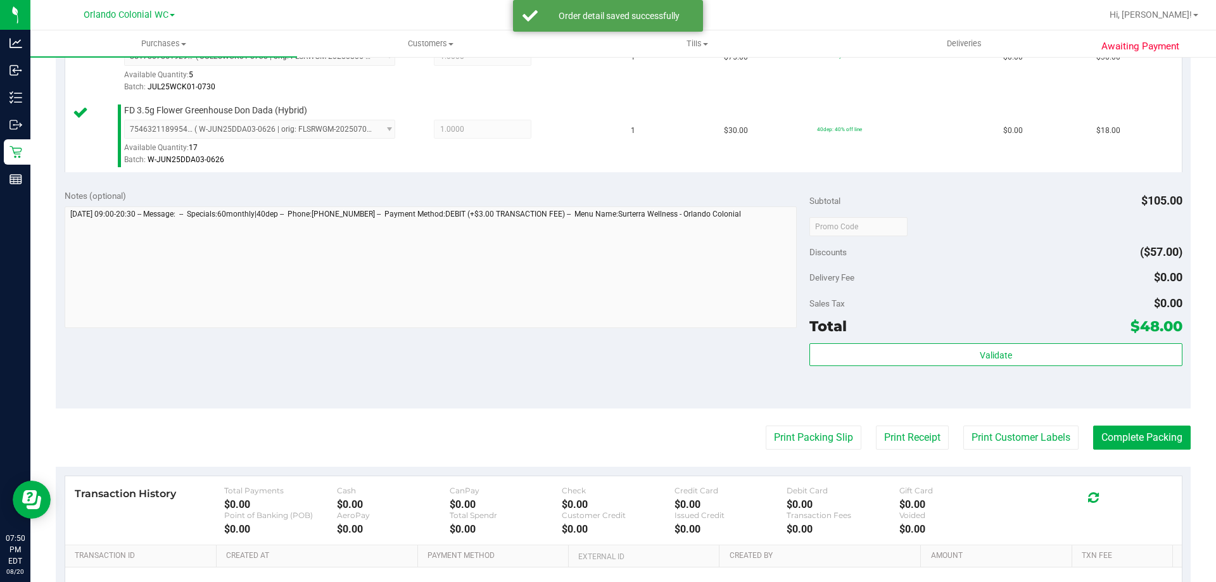
click at [809, 452] on purchase-details "Back Edit Purchase Cancel Purchase View Profile # 11820916 BioTrack ID: - Submi…" at bounding box center [623, 195] width 1135 height 1015
click at [809, 442] on button "Print Packing Slip" at bounding box center [814, 438] width 96 height 24
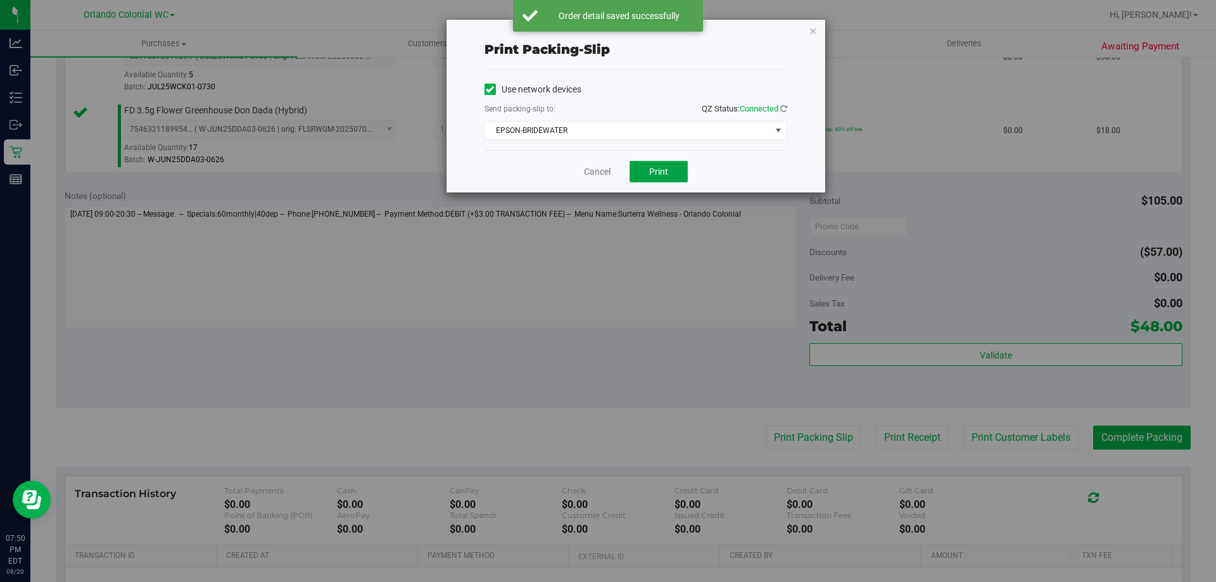
click at [660, 172] on span "Print" at bounding box center [658, 172] width 19 height 10
drag, startPoint x: 813, startPoint y: 32, endPoint x: 981, endPoint y: 121, distance: 189.8
click at [843, 38] on div "Print packing-slip Use network devices Send packing-slip to: QZ Status: Connect…" at bounding box center [612, 291] width 1225 height 582
click at [807, 27] on div "Print packing-slip Use network devices Send packing-slip to: QZ Status: Connect…" at bounding box center [635, 106] width 379 height 173
drag, startPoint x: 810, startPoint y: 29, endPoint x: 1089, endPoint y: 322, distance: 404.9
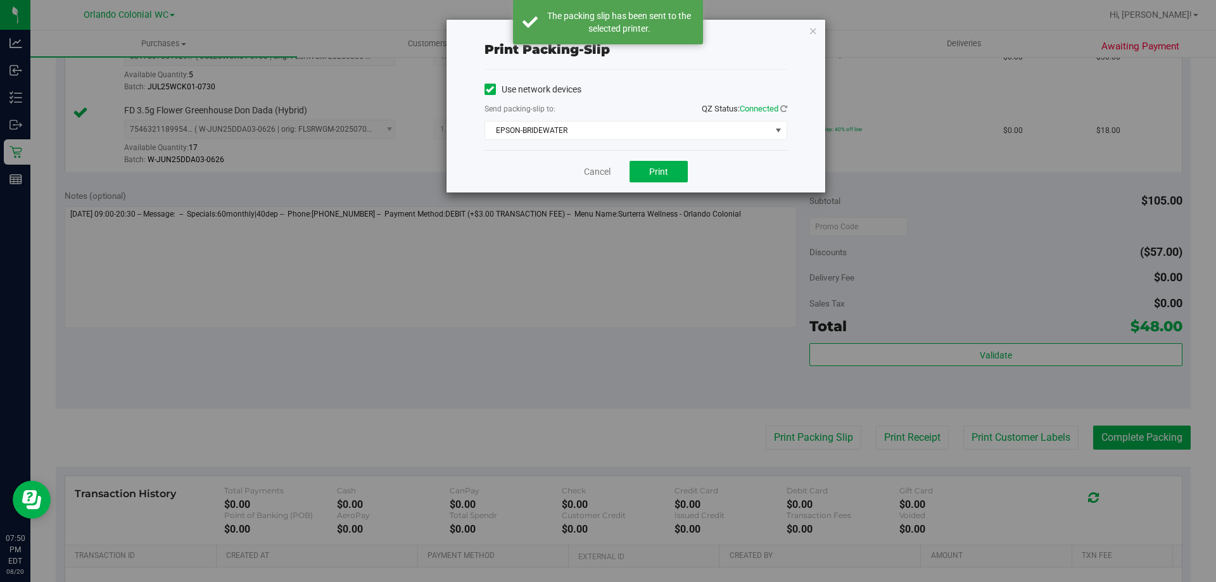
click at [811, 29] on icon "button" at bounding box center [813, 30] width 9 height 15
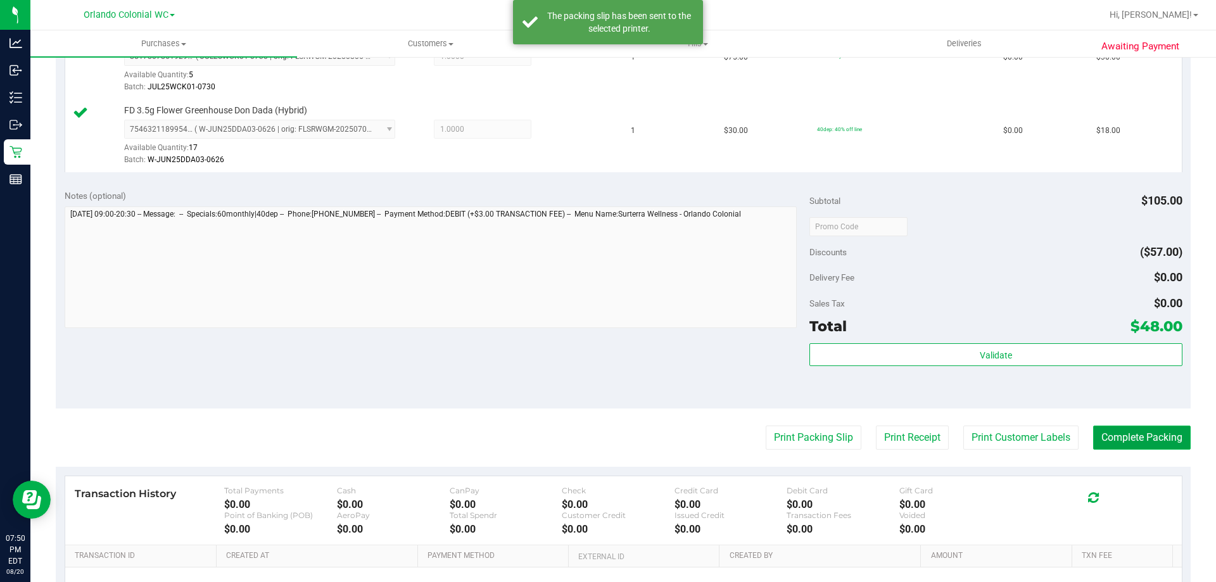
click at [1145, 434] on button "Complete Packing" at bounding box center [1142, 438] width 98 height 24
